Goal: Information Seeking & Learning: Check status

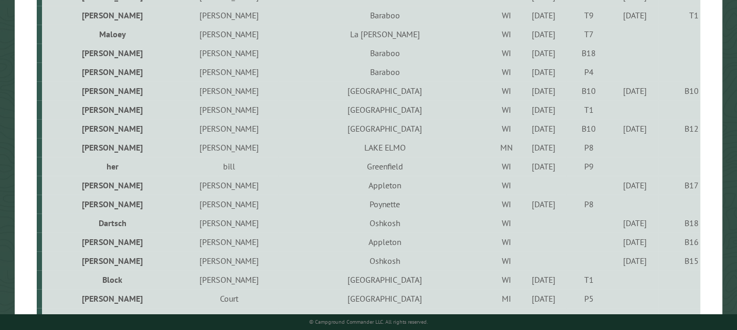
scroll to position [1122, 0]
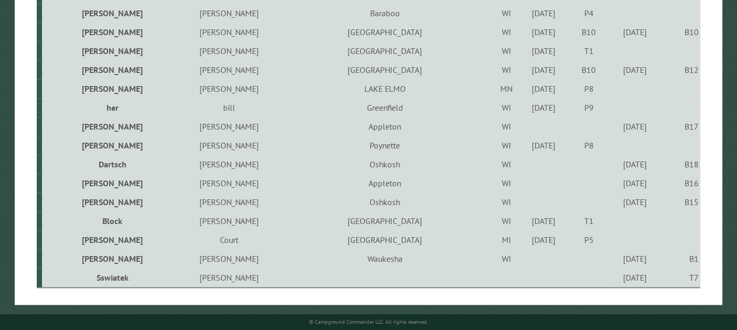
drag, startPoint x: 531, startPoint y: 264, endPoint x: 445, endPoint y: 261, distance: 86.7
click at [445, 261] on tr "[PERSON_NAME] WI NaN/NaN/NaN [DATE] B1" at bounding box center [369, 258] width 664 height 19
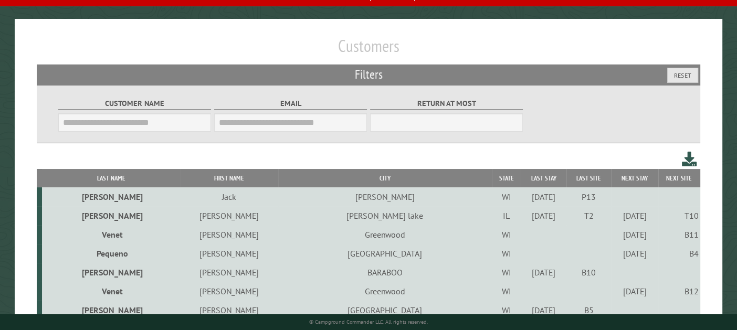
scroll to position [72, 0]
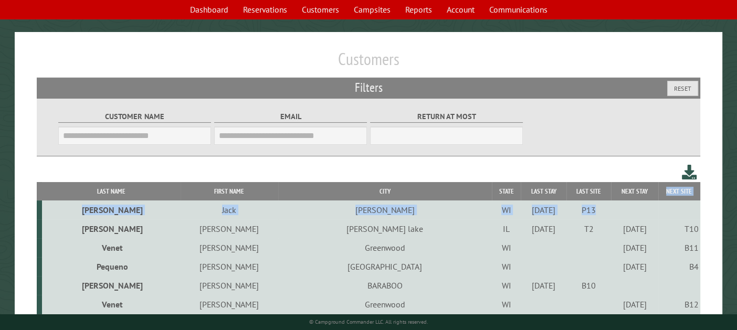
drag, startPoint x: 653, startPoint y: 200, endPoint x: 544, endPoint y: 203, distance: 109.8
click at [666, 213] on td at bounding box center [680, 210] width 42 height 19
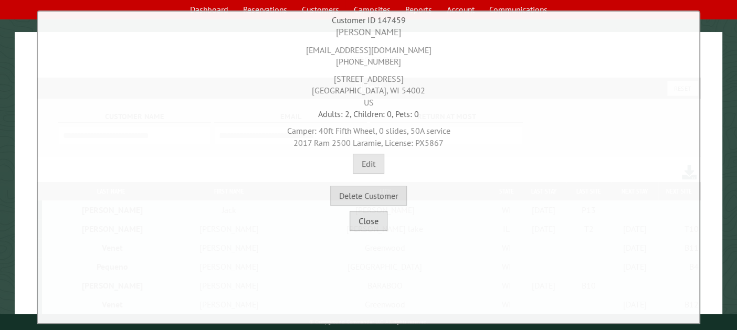
click at [370, 227] on button "Close" at bounding box center [369, 221] width 38 height 20
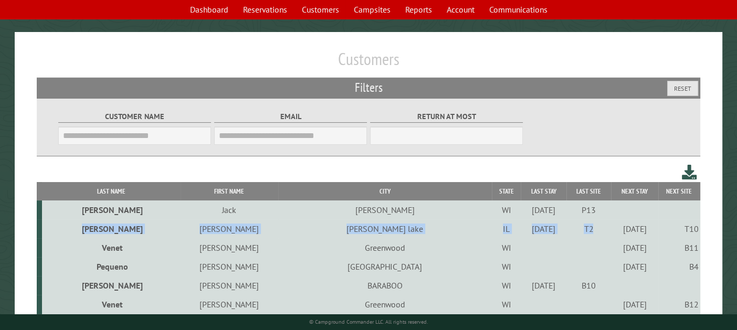
drag, startPoint x: 661, startPoint y: 216, endPoint x: 546, endPoint y: 223, distance: 115.2
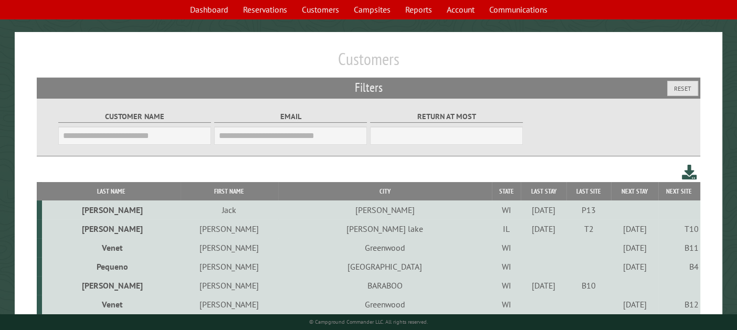
click at [611, 221] on td "[DATE]" at bounding box center [634, 229] width 47 height 19
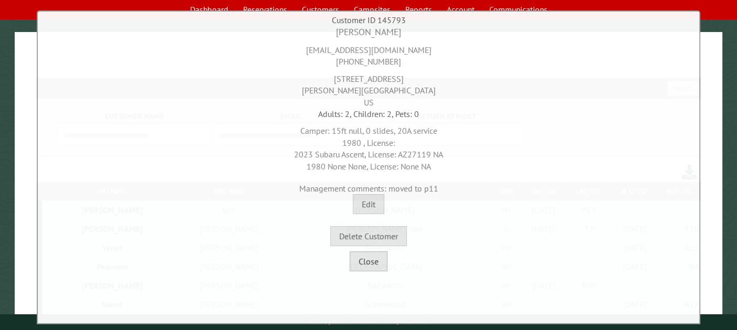
click at [372, 265] on button "Close" at bounding box center [369, 262] width 38 height 20
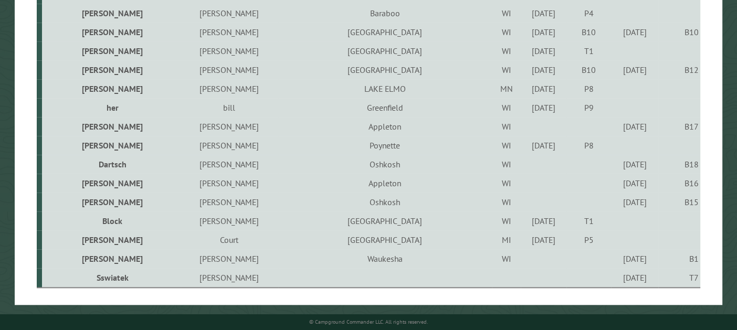
scroll to position [1122, 0]
drag, startPoint x: 520, startPoint y: 286, endPoint x: 384, endPoint y: 285, distance: 136.5
click at [384, 285] on tr "Sswiatek [PERSON_NAME]/[PERSON_NAME]/[PERSON_NAME] [DATE] T7" at bounding box center [369, 277] width 664 height 19
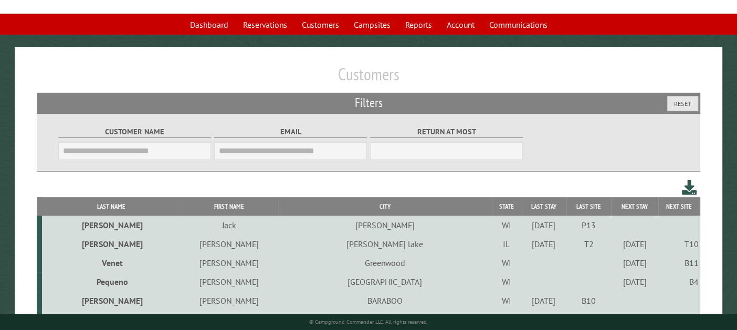
scroll to position [72, 0]
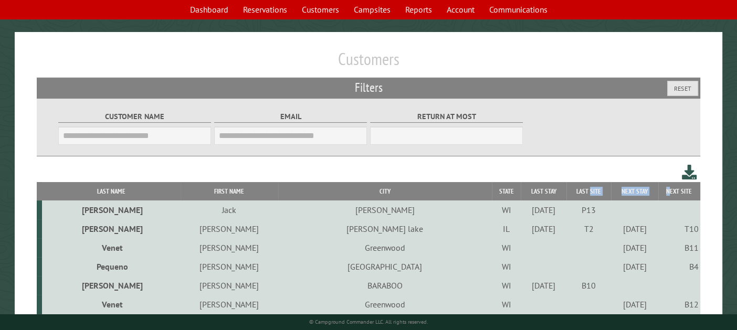
drag, startPoint x: 668, startPoint y: 187, endPoint x: 530, endPoint y: 197, distance: 138.4
click at [530, 197] on tr "Last Name First Name City State Last Stay Last Site Next Stay Next Site" at bounding box center [369, 191] width 664 height 18
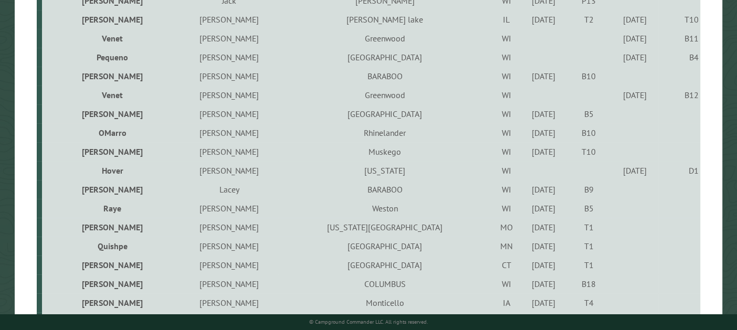
scroll to position [229, 0]
